Goal: Task Accomplishment & Management: Complete application form

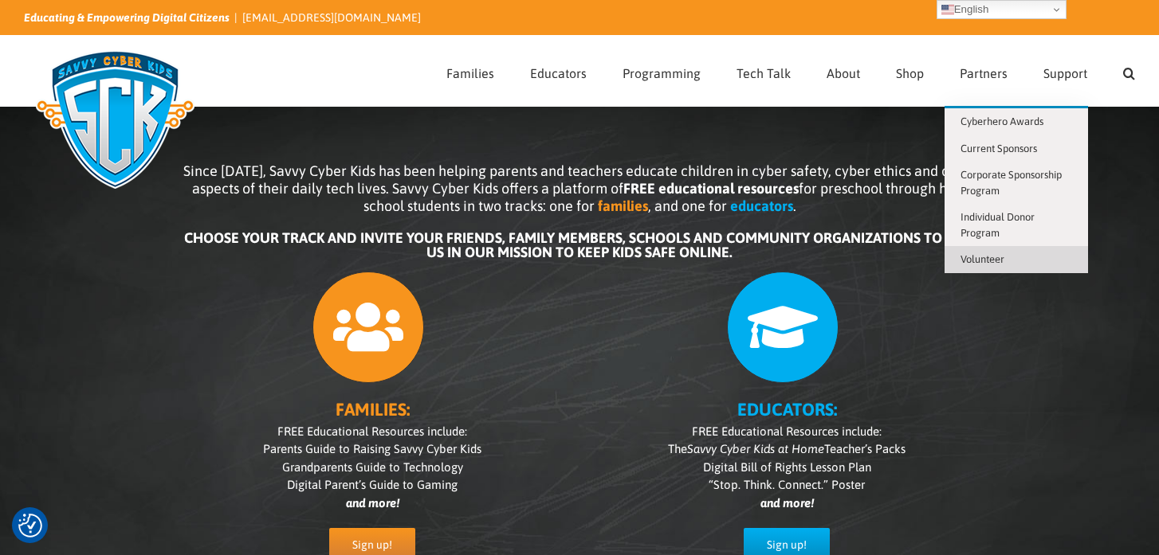
click at [1002, 253] on span "Volunteer" at bounding box center [982, 259] width 44 height 12
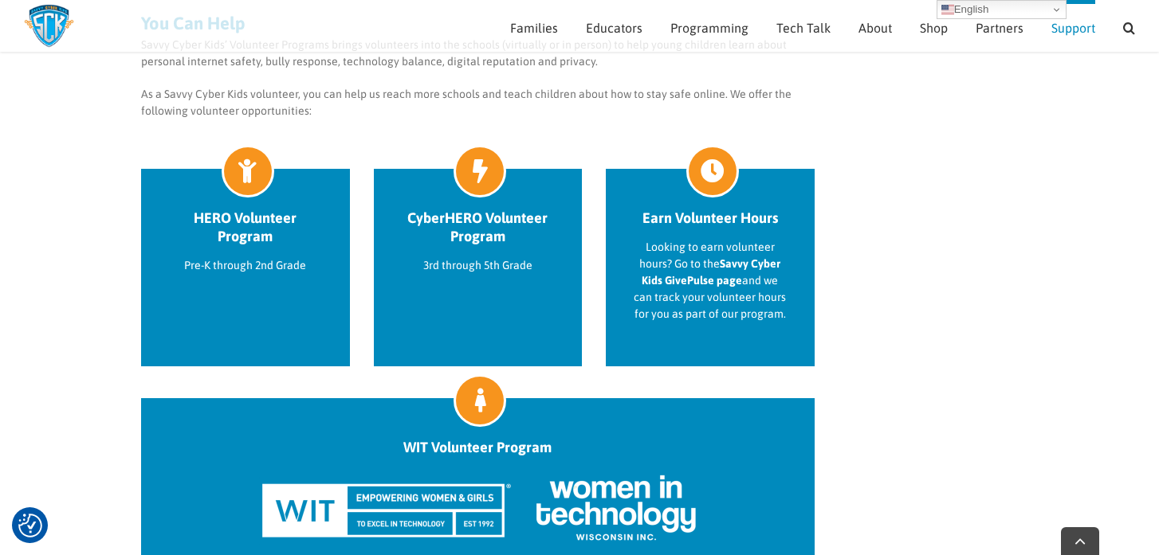
scroll to position [731, 0]
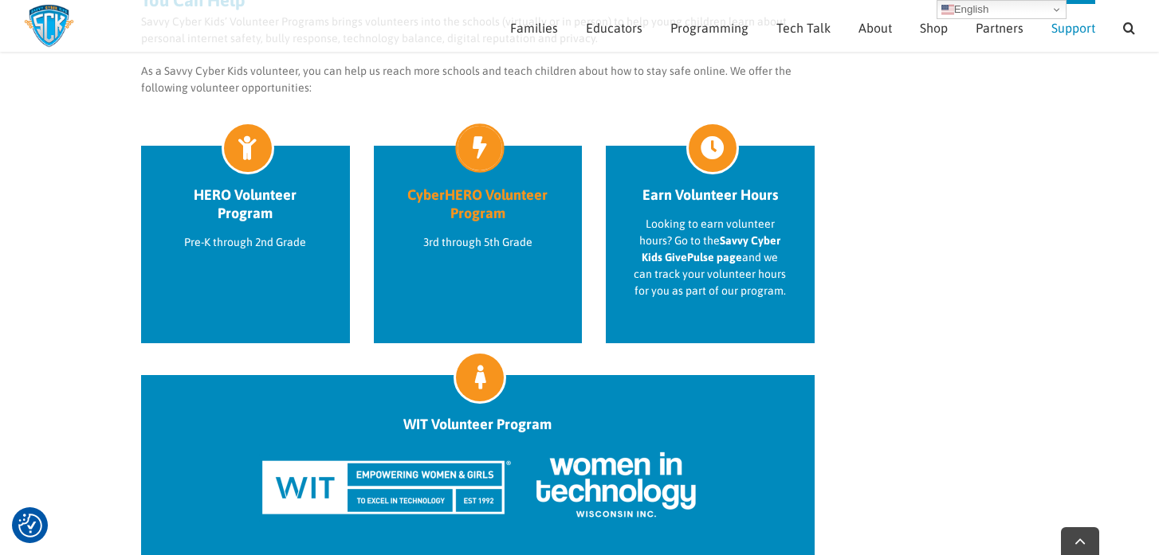
click at [479, 214] on h2 "CyberHERO Volunteer Program" at bounding box center [478, 204] width 153 height 37
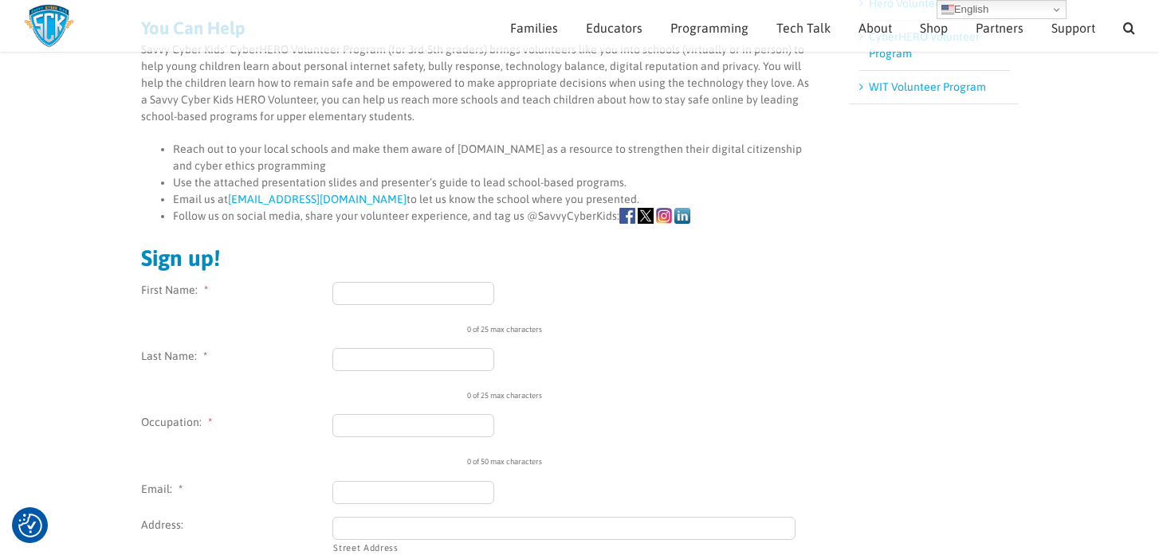
scroll to position [398, 0]
